Goal: Book appointment/travel/reservation

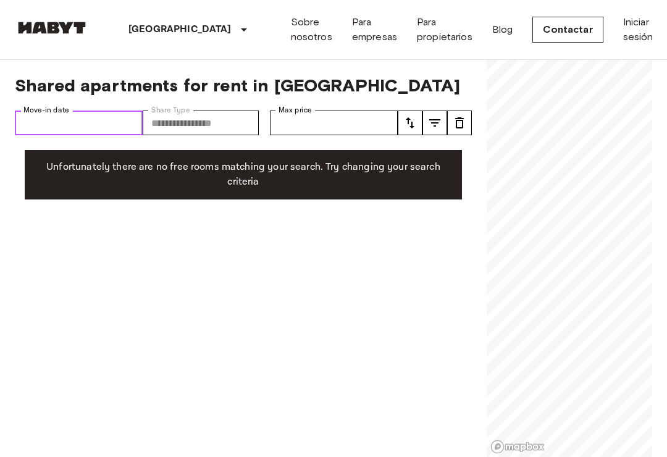
click at [64, 117] on input "Move-in date" at bounding box center [79, 122] width 128 height 25
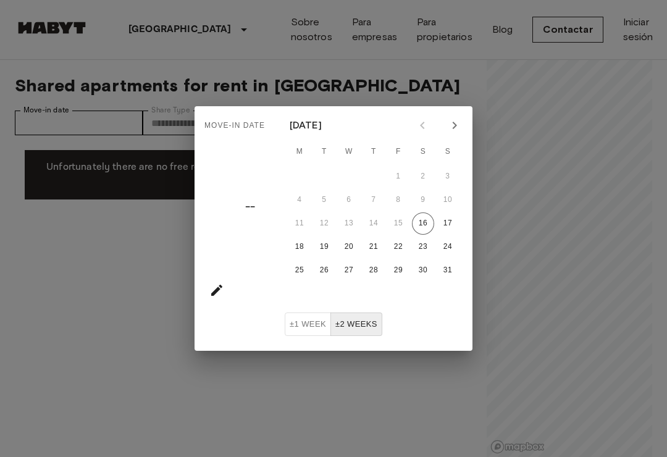
click at [457, 127] on icon "Next month" at bounding box center [454, 125] width 15 height 15
click at [302, 206] on button "8" at bounding box center [299, 200] width 22 height 22
type input "**********"
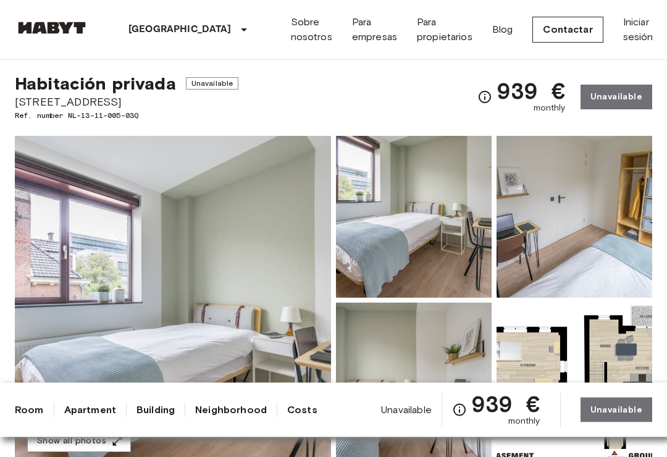
scroll to position [23, 0]
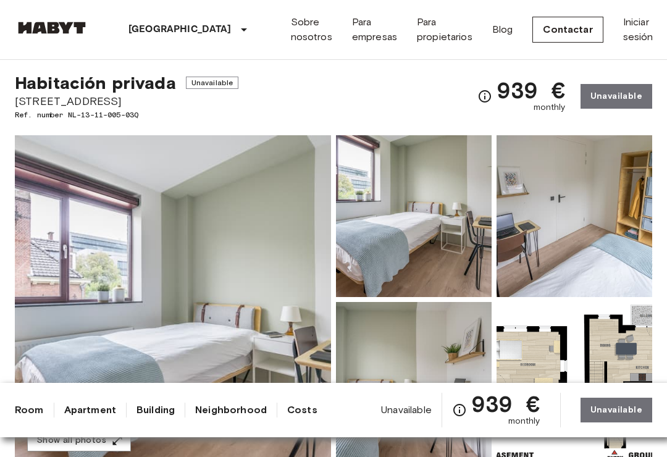
click at [291, 35] on link "Sobre nosotros" at bounding box center [311, 30] width 41 height 30
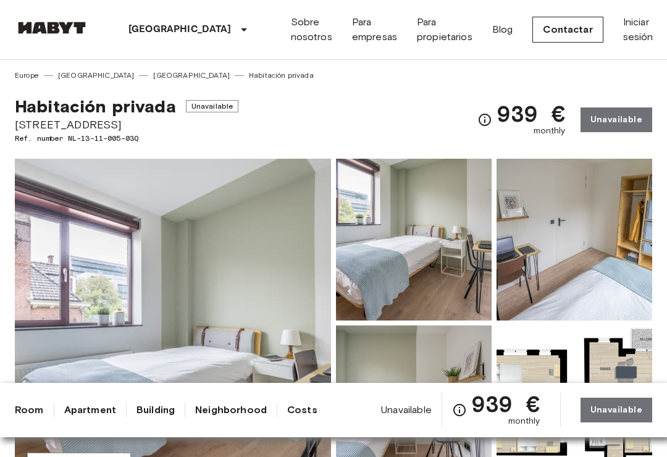
click at [153, 71] on link "[GEOGRAPHIC_DATA]" at bounding box center [191, 75] width 77 height 11
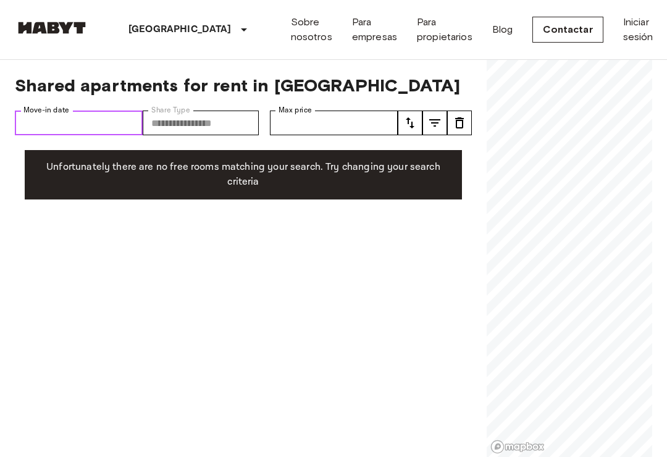
click at [54, 128] on input "Move-in date" at bounding box center [79, 122] width 128 height 25
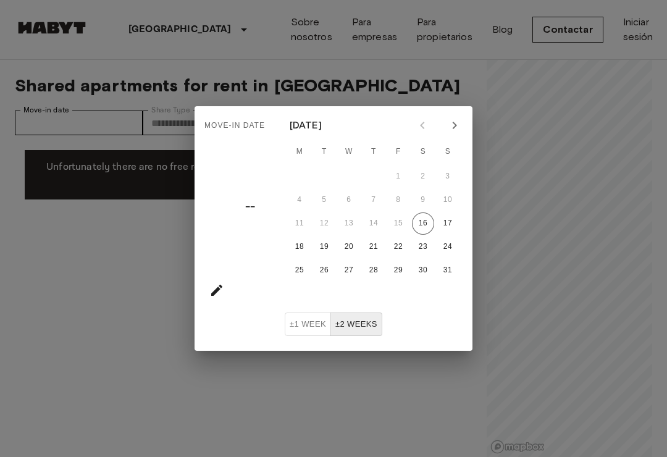
click at [456, 122] on icon "Next month" at bounding box center [454, 125] width 15 height 15
click at [303, 195] on button "8" at bounding box center [299, 200] width 22 height 22
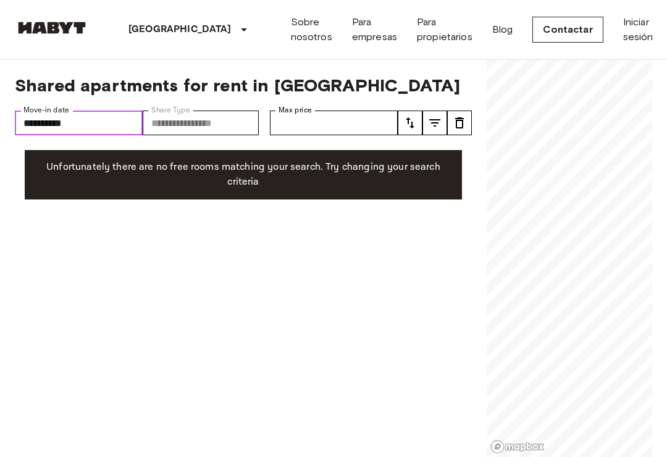
type input "**********"
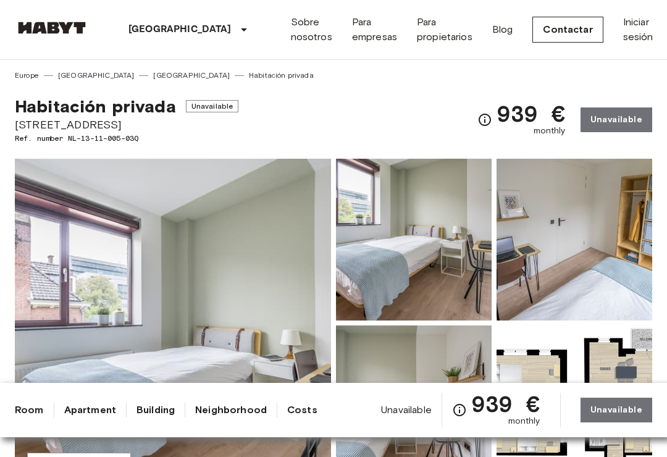
click at [153, 70] on link "[GEOGRAPHIC_DATA]" at bounding box center [191, 75] width 77 height 11
